Goal: Check status: Check status

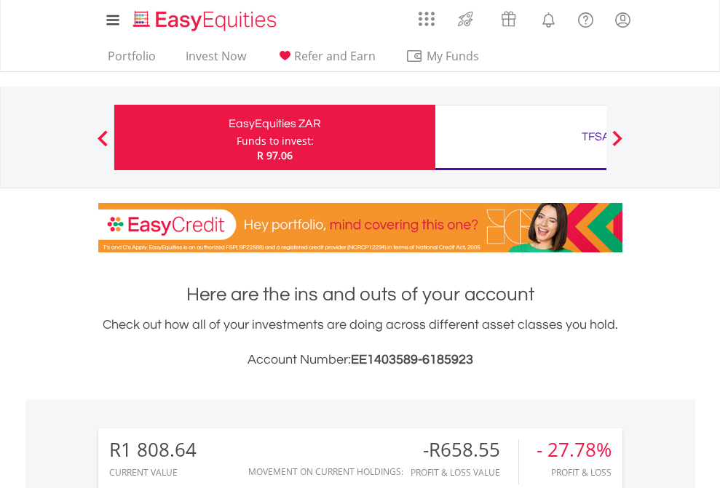
click at [236, 138] on div "Funds to invest:" at bounding box center [274, 141] width 77 height 15
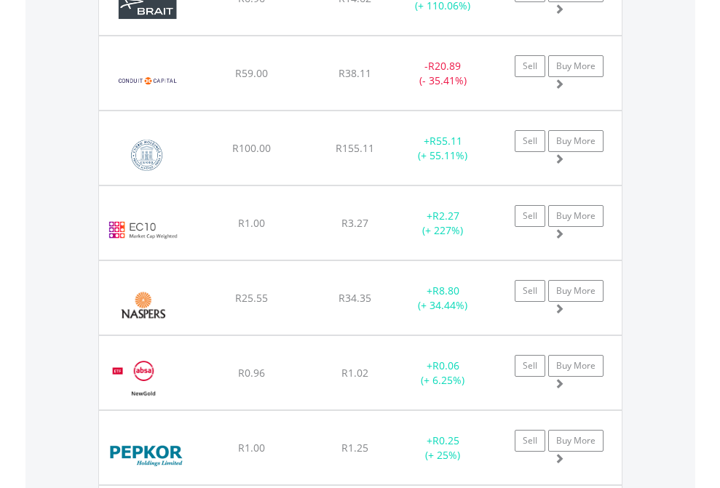
scroll to position [140, 228]
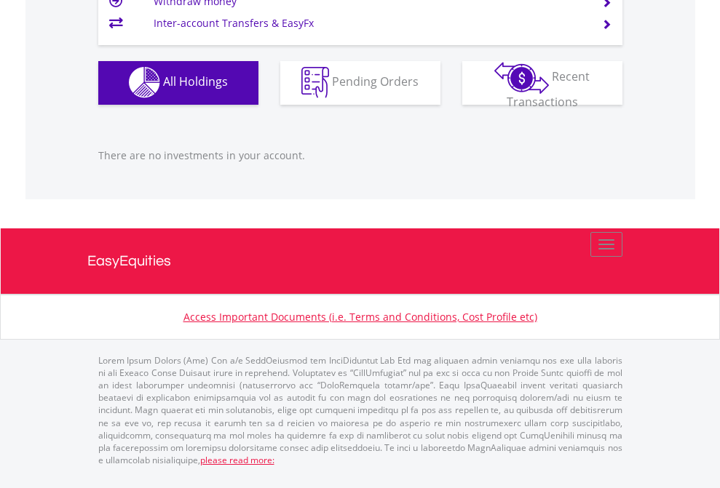
scroll to position [1441, 0]
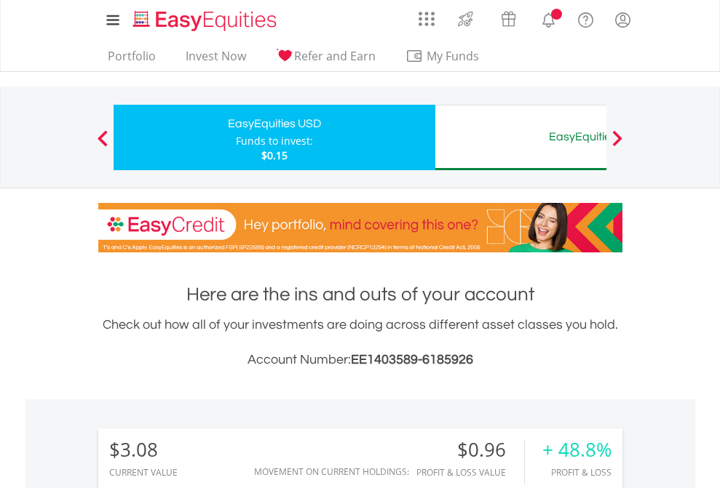
scroll to position [1086, 0]
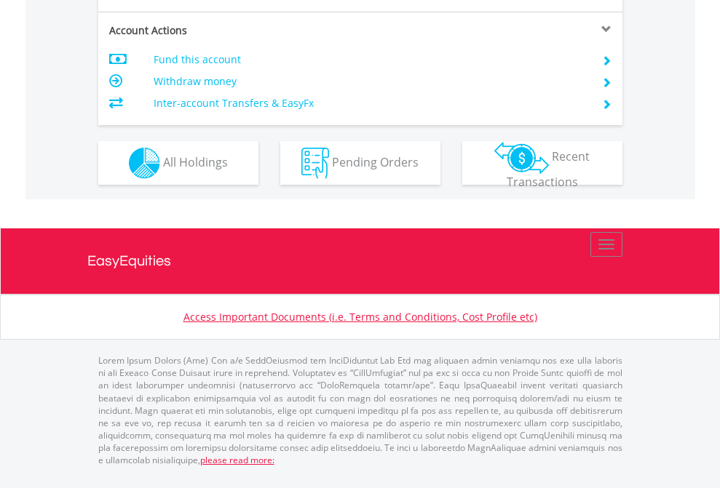
click at [163, 170] on span "All Holdings" at bounding box center [195, 162] width 65 height 16
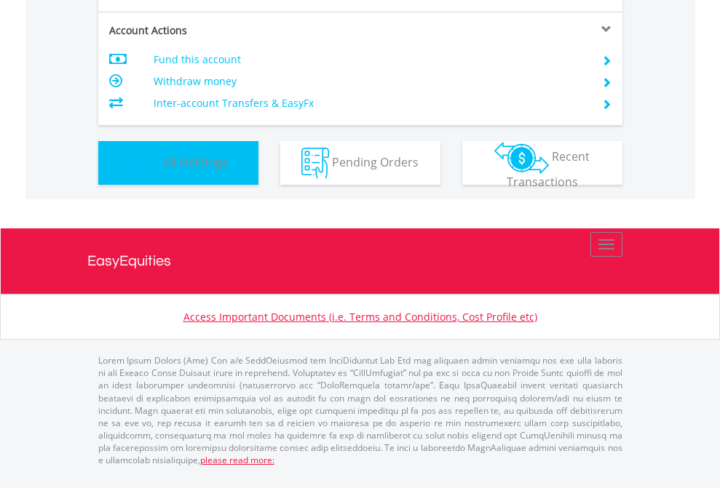
scroll to position [140, 228]
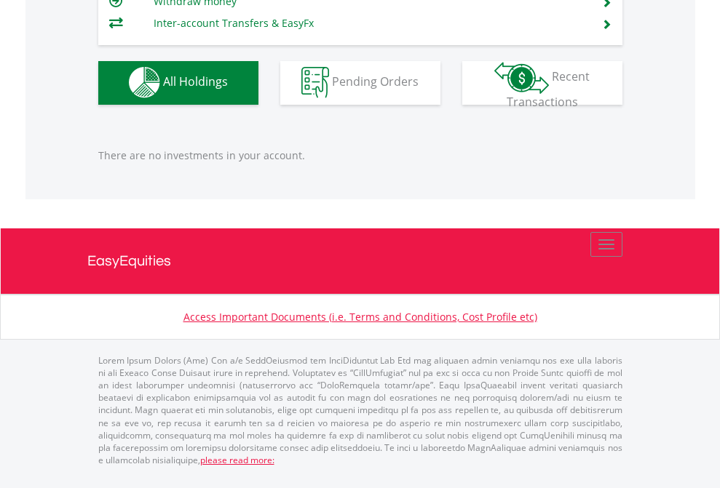
scroll to position [140, 228]
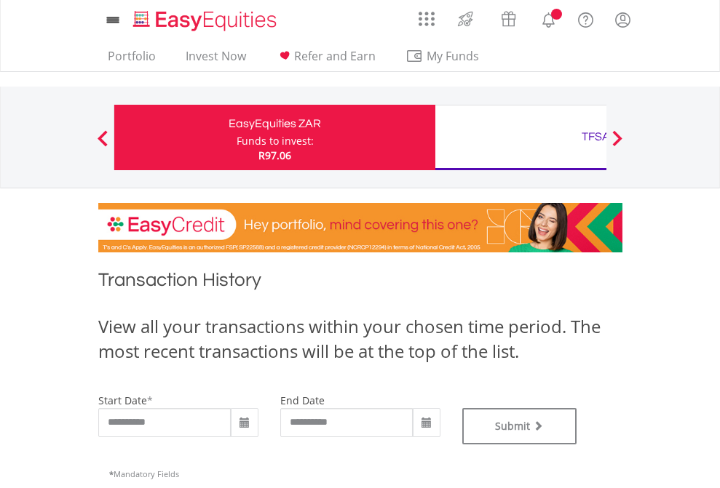
type input "**********"
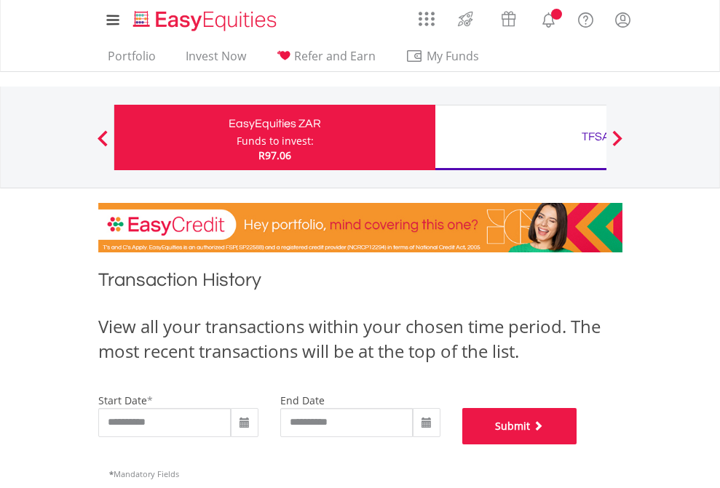
click at [577, 445] on button "Submit" at bounding box center [519, 426] width 115 height 36
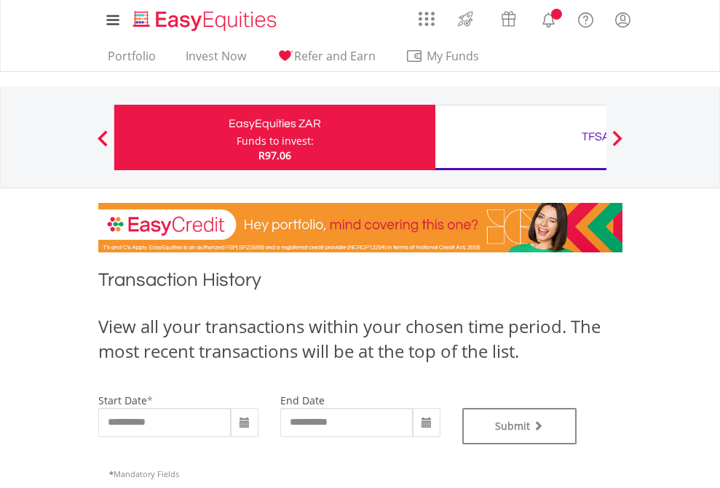
click at [520, 138] on div "TFSA" at bounding box center [595, 137] width 303 height 20
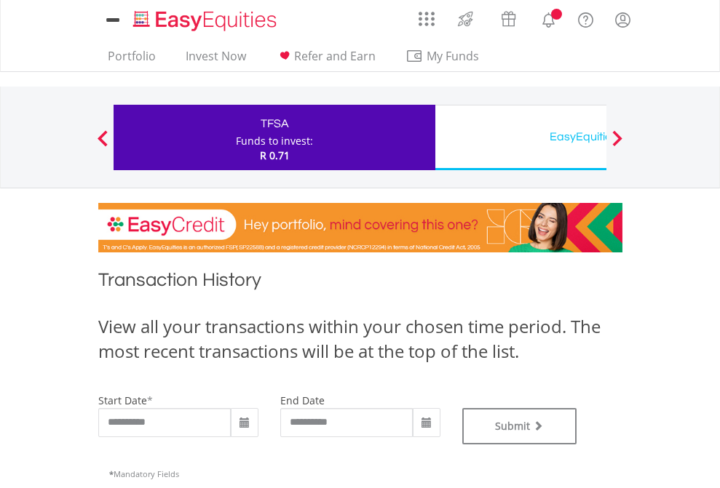
type input "**********"
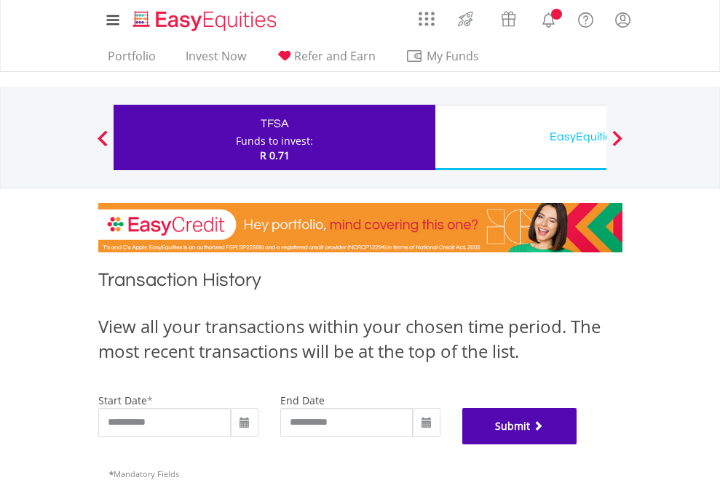
click at [577, 445] on button "Submit" at bounding box center [519, 426] width 115 height 36
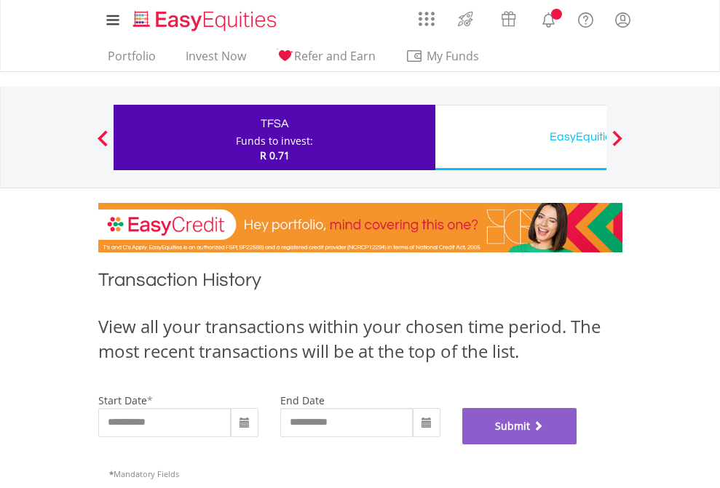
scroll to position [590, 0]
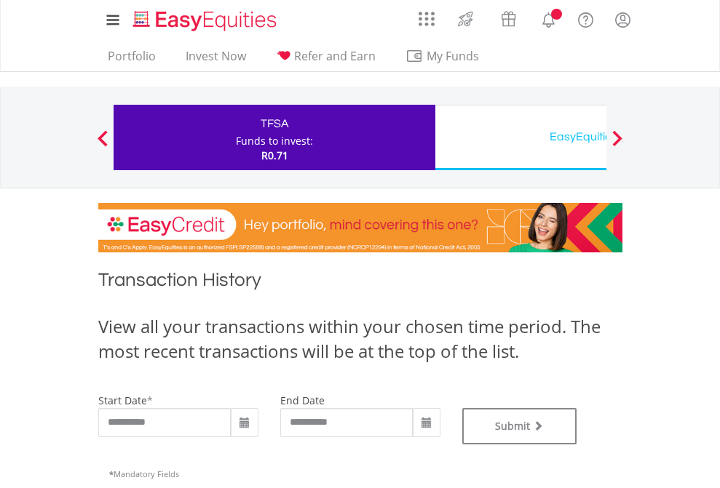
click at [520, 138] on div "EasyEquities USD" at bounding box center [595, 137] width 303 height 20
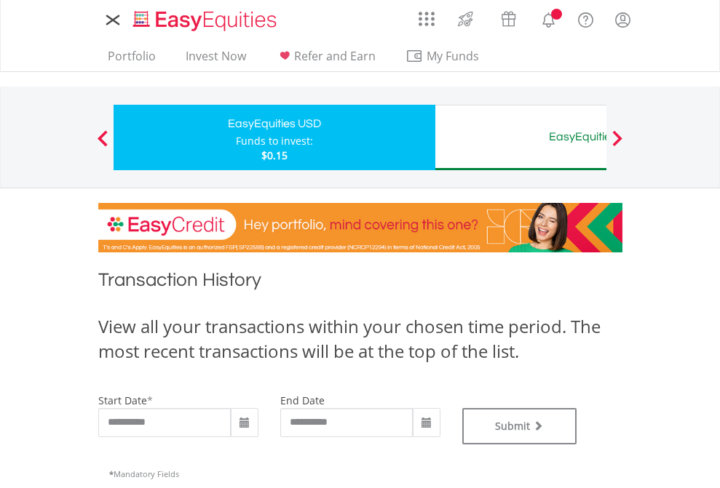
type input "**********"
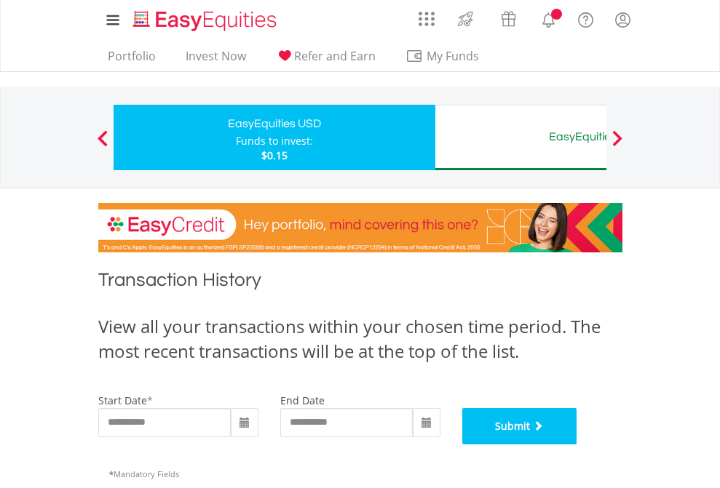
click at [577, 445] on button "Submit" at bounding box center [519, 426] width 115 height 36
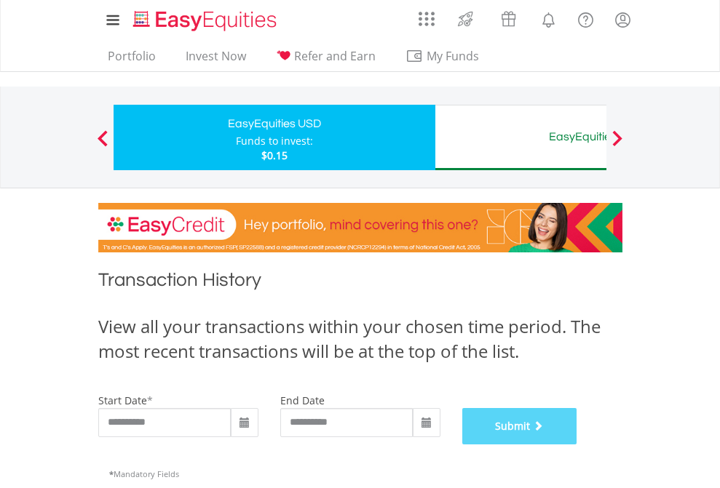
scroll to position [590, 0]
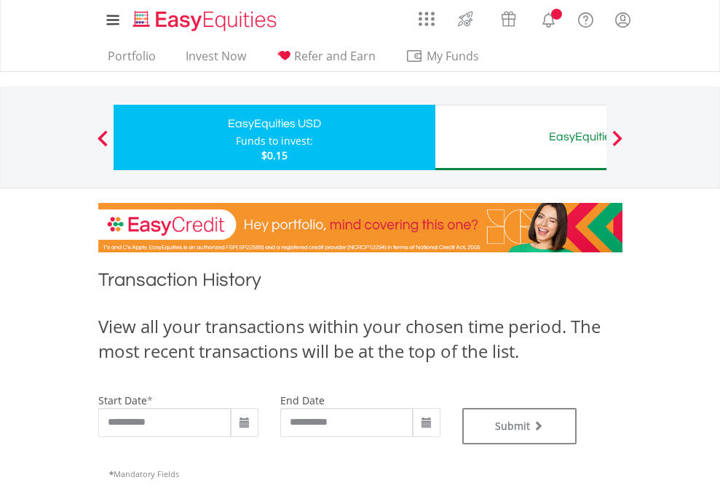
click at [520, 138] on div "EasyEquities AUD" at bounding box center [595, 137] width 303 height 20
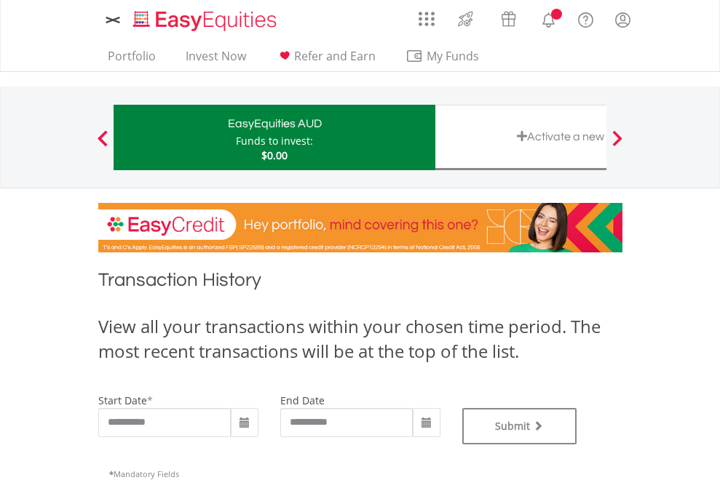
type input "**********"
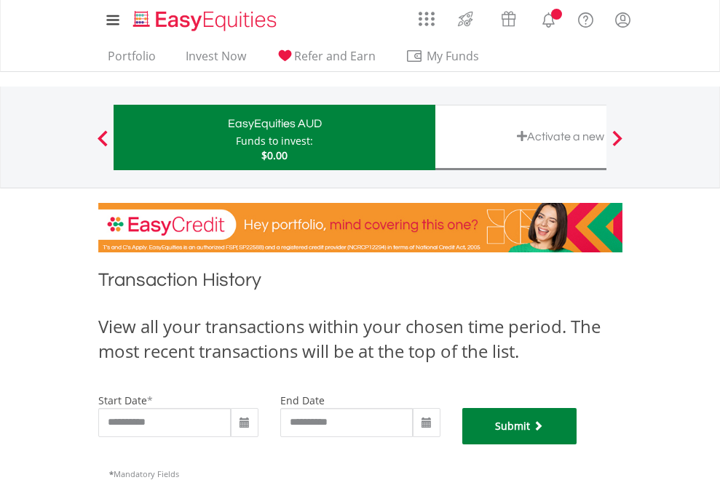
click at [577, 445] on button "Submit" at bounding box center [519, 426] width 115 height 36
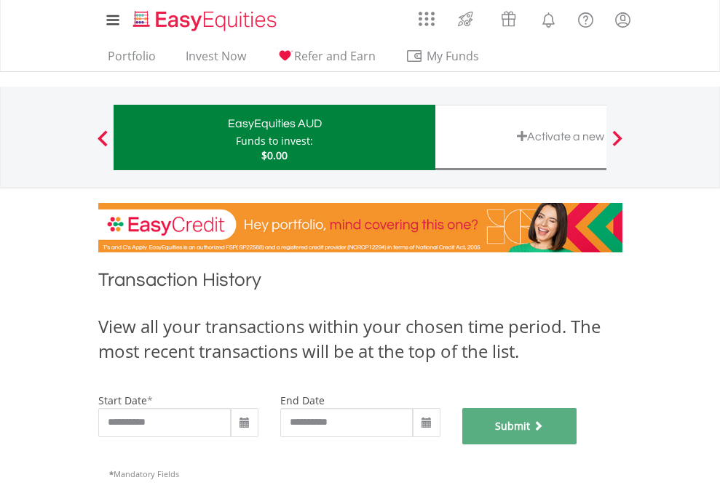
scroll to position [590, 0]
